Goal: Feedback & Contribution: Leave review/rating

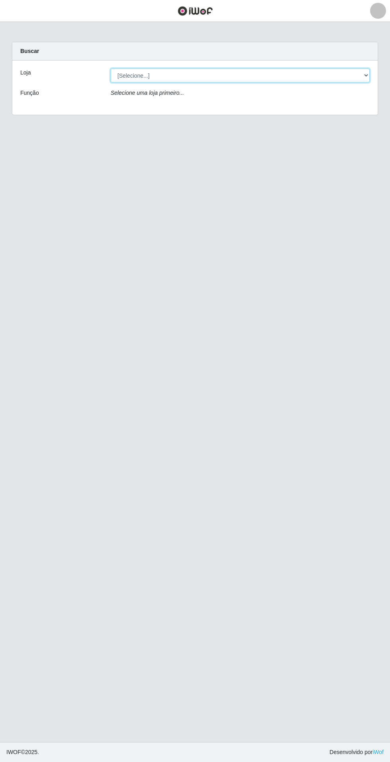
click at [359, 72] on select "[Selecione...] Atacado Vem - Loja 31 [GEOGRAPHIC_DATA]" at bounding box center [240, 76] width 259 height 14
select select "437"
click at [111, 69] on select "[Selecione...] Atacado Vem - Loja 31 [GEOGRAPHIC_DATA]" at bounding box center [240, 76] width 259 height 14
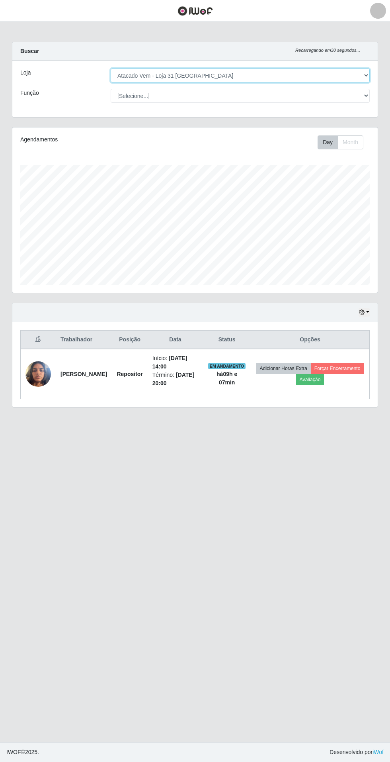
scroll to position [165, 366]
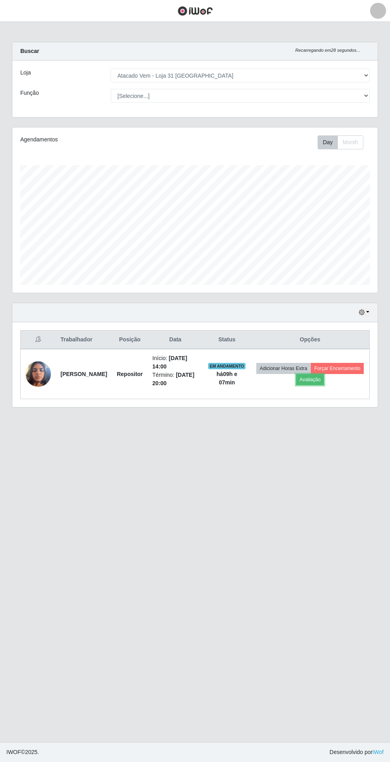
click at [325, 382] on button "Avaliação" at bounding box center [310, 379] width 28 height 11
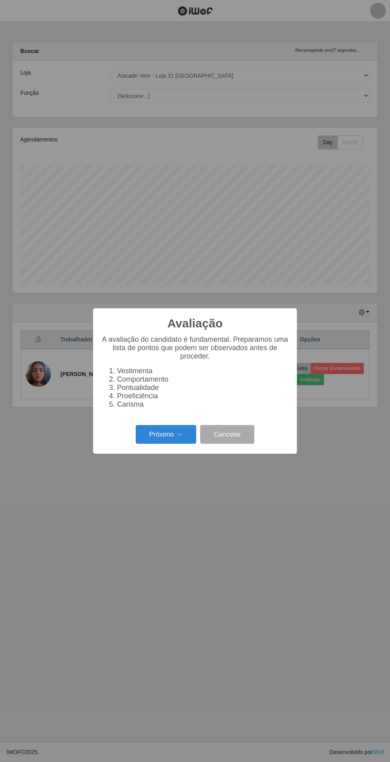
click at [157, 432] on button "Próximo →" at bounding box center [166, 434] width 61 height 19
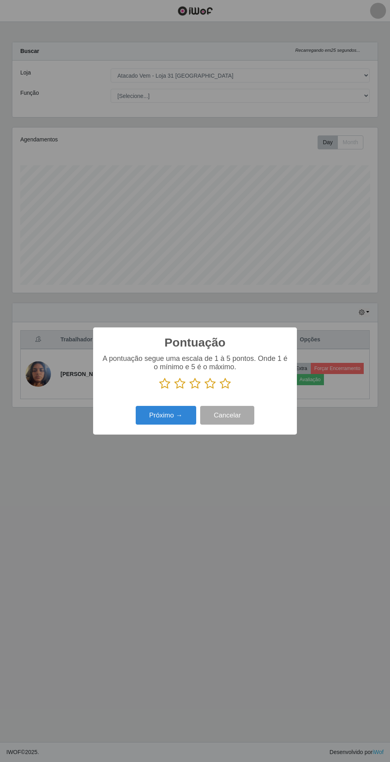
click at [250, 381] on p at bounding box center [195, 384] width 188 height 12
click at [228, 383] on icon at bounding box center [225, 384] width 11 height 12
click at [220, 390] on input "radio" at bounding box center [220, 390] width 0 height 0
click at [151, 414] on button "Próximo →" at bounding box center [166, 415] width 61 height 19
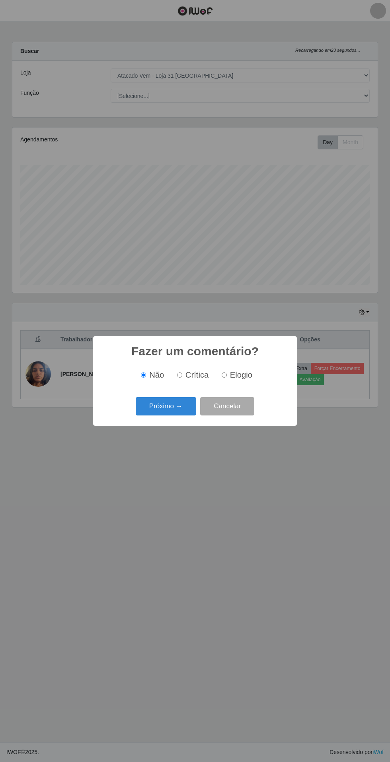
click at [165, 406] on button "Próximo →" at bounding box center [166, 406] width 61 height 19
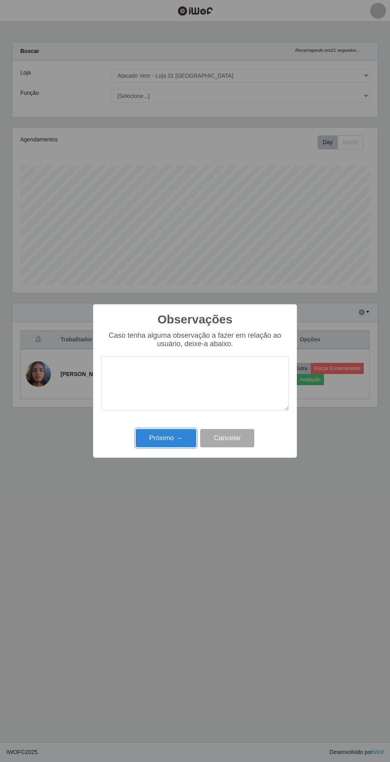
click at [155, 438] on button "Próximo →" at bounding box center [166, 438] width 61 height 19
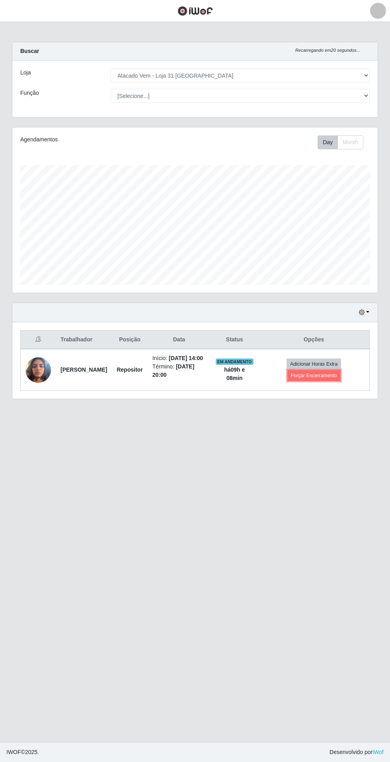
click at [336, 381] on button "Forçar Encerramento" at bounding box center [314, 375] width 53 height 11
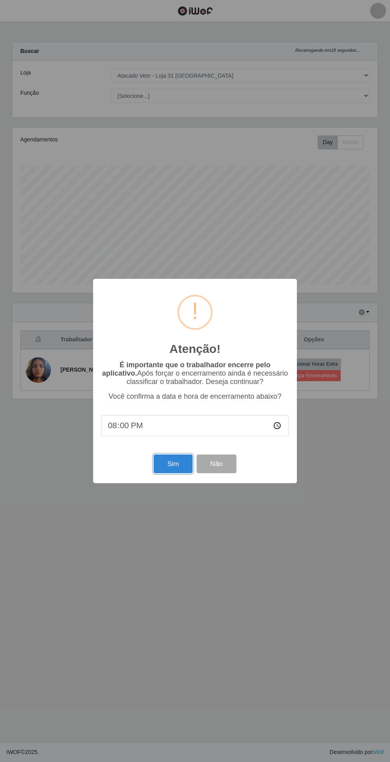
click at [172, 466] on button "Sim" at bounding box center [173, 464] width 39 height 19
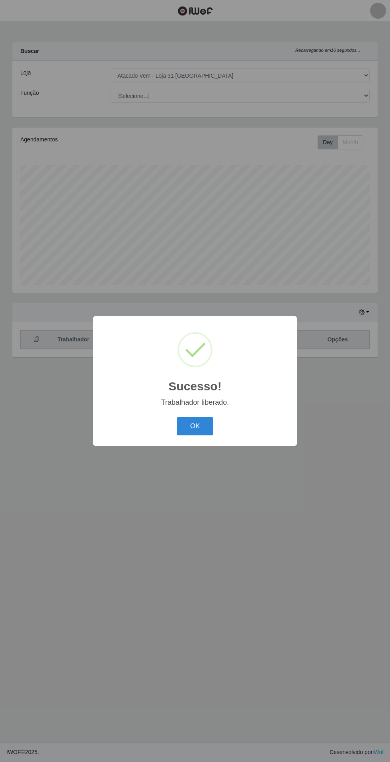
click at [195, 426] on button "OK" at bounding box center [195, 426] width 37 height 19
